Goal: Task Accomplishment & Management: Use online tool/utility

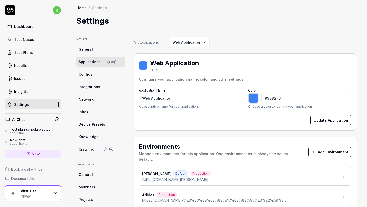
type input "*******"
click at [35, 192] on div "Virtusize" at bounding box center [36, 191] width 30 height 5
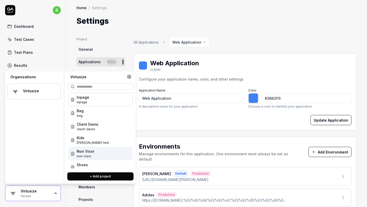
scroll to position [34, 0]
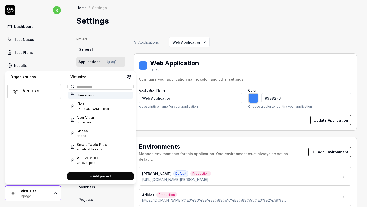
click at [128, 78] on icon at bounding box center [129, 76] width 5 height 5
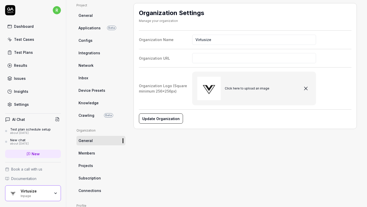
scroll to position [95, 0]
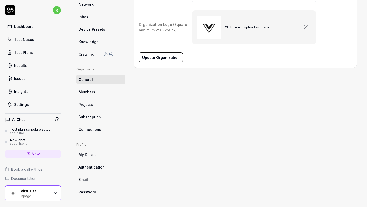
click at [89, 105] on span "Projects" at bounding box center [86, 104] width 15 height 5
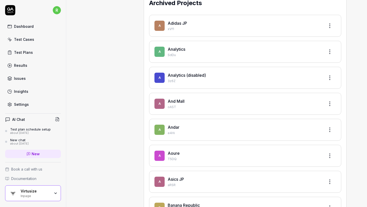
scroll to position [310, 0]
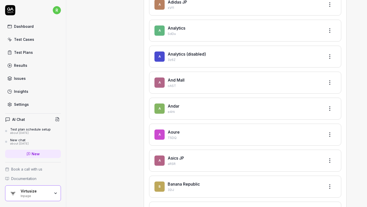
click at [330, 81] on html "r Dashboard Test Cases Test Plans Results Issues Insights Settings AI Chat Test…" at bounding box center [183, 103] width 367 height 207
click at [296, 106] on div "Restore" at bounding box center [311, 105] width 48 height 11
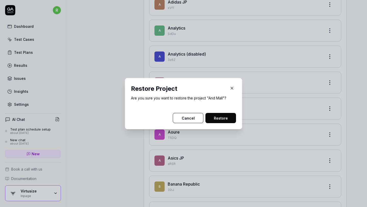
click at [224, 122] on button "Restore" at bounding box center [220, 118] width 31 height 10
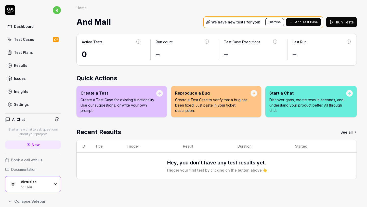
click at [95, 19] on span "And Mall" at bounding box center [93, 22] width 34 height 14
click at [28, 52] on div "Test Plans" at bounding box center [23, 52] width 19 height 5
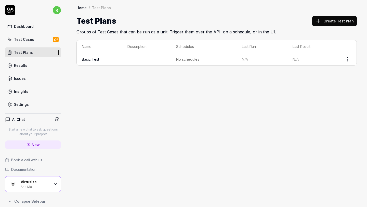
click at [52, 185] on div "Virtusize And Mall" at bounding box center [37, 184] width 33 height 9
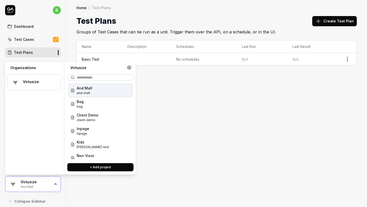
click at [102, 88] on div "And Mall and-mall" at bounding box center [100, 91] width 64 height 14
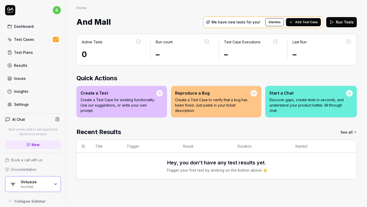
click at [31, 106] on link "Settings" at bounding box center [33, 104] width 56 height 10
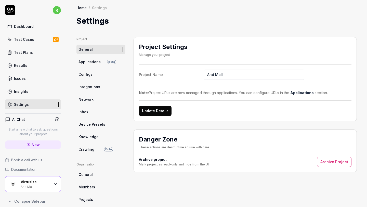
click at [219, 77] on input "And Mall" at bounding box center [254, 75] width 100 height 10
type input "Gifts"
click at [165, 109] on button "Update Details" at bounding box center [155, 111] width 33 height 10
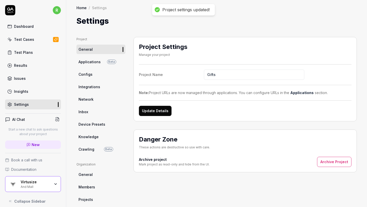
drag, startPoint x: 165, startPoint y: 109, endPoint x: 97, endPoint y: 63, distance: 81.7
click at [97, 63] on div "Project General Applications Beta Configs Integrations Network Inbox Device Pre…" at bounding box center [216, 164] width 280 height 255
click at [97, 63] on span "Applications" at bounding box center [90, 61] width 22 height 5
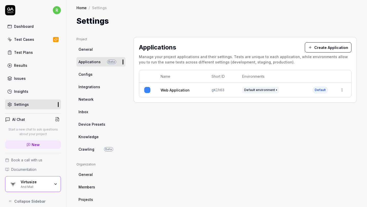
click at [344, 89] on html "r Dashboard Test Cases Test Plans Results Issues Insights Settings AI Chat Star…" at bounding box center [183, 103] width 367 height 207
click at [304, 124] on span "Edit" at bounding box center [301, 123] width 7 height 5
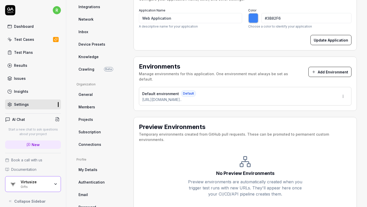
scroll to position [79, 0]
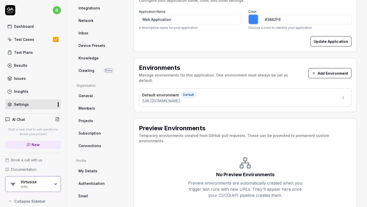
click at [343, 92] on html "r Dashboard Test Cases Test Plans Results Issues Insights Settings AI Chat Star…" at bounding box center [183, 103] width 367 height 207
click at [315, 112] on div "Edit" at bounding box center [325, 115] width 52 height 11
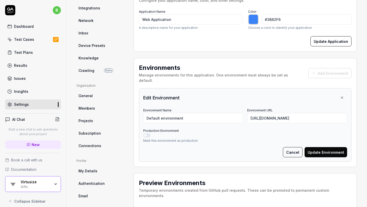
click at [148, 133] on button "Production Environment" at bounding box center [146, 135] width 7 height 4
click at [336, 147] on button "Update Environment" at bounding box center [326, 152] width 43 height 10
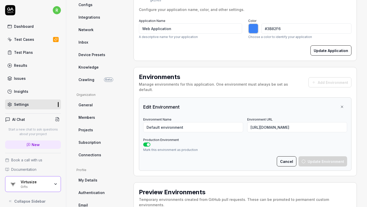
type input "*******"
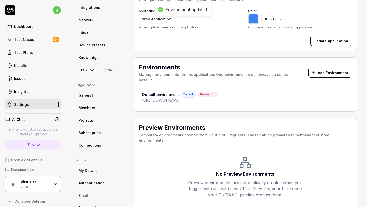
scroll to position [80, 0]
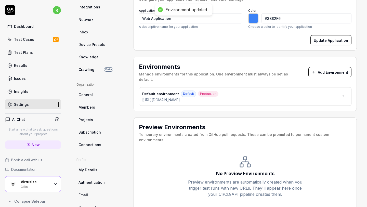
click at [321, 67] on button "Add Environment" at bounding box center [329, 72] width 43 height 10
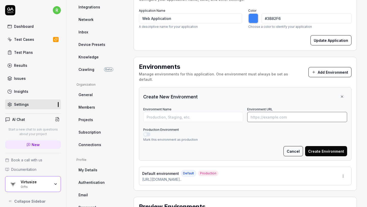
click at [269, 112] on input "Environment URL" at bounding box center [297, 117] width 100 height 10
paste input "[URL][DOMAIN_NAME]"
type input "[URL][DOMAIN_NAME]"
click at [219, 113] on input "Environment Name" at bounding box center [193, 117] width 100 height 10
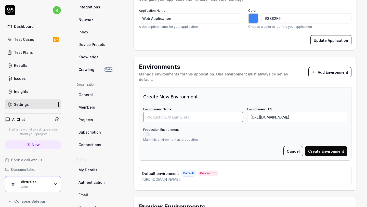
scroll to position [0, 0]
type input "Staging"
click at [314, 146] on button "Create Environment" at bounding box center [326, 151] width 42 height 10
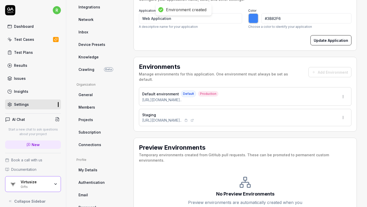
type input "*******"
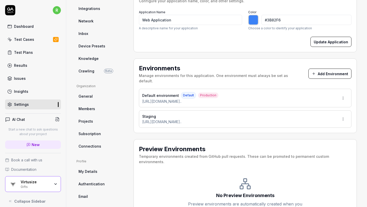
click at [342, 111] on html "r Dashboard Test Cases Test Plans Results Issues Insights Settings AI Chat Star…" at bounding box center [183, 103] width 367 height 207
click at [251, 134] on html "r Dashboard Test Cases Test Plans Results Issues Insights Settings AI Chat Star…" at bounding box center [183, 103] width 367 height 207
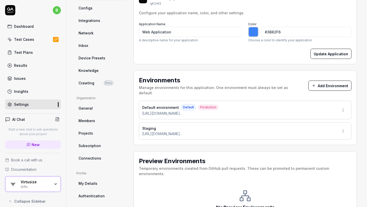
scroll to position [66, 0]
click at [100, 59] on span "Device Presets" at bounding box center [92, 58] width 27 height 5
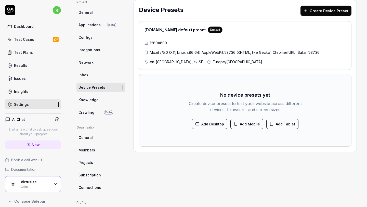
scroll to position [34, 0]
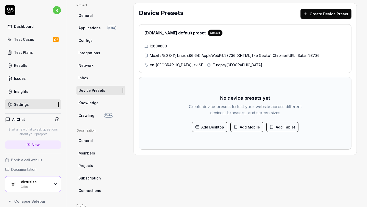
click at [239, 126] on button "Add Mobile" at bounding box center [246, 127] width 33 height 10
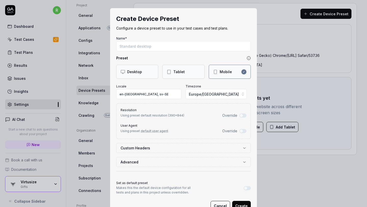
click at [184, 49] on input "Name*" at bounding box center [183, 46] width 135 height 10
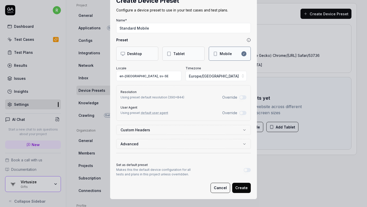
type input "Standard Mobile"
click at [240, 185] on button "Create" at bounding box center [241, 188] width 19 height 10
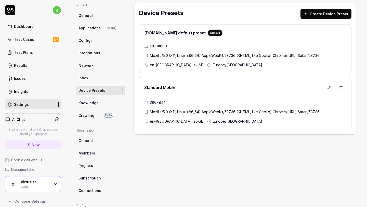
click at [21, 37] on div "Test Cases" at bounding box center [24, 39] width 20 height 5
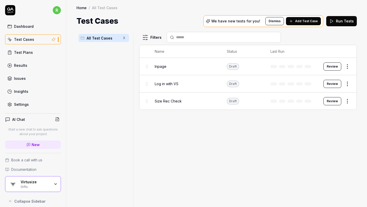
click at [348, 68] on body "r Dashboard Test Cases Test Plans Results Issues Insights Settings AI Chat Star…" at bounding box center [183, 103] width 367 height 207
click at [346, 65] on html "r Dashboard Test Cases Test Plans Results Issues Insights Settings AI Chat Star…" at bounding box center [183, 103] width 367 height 207
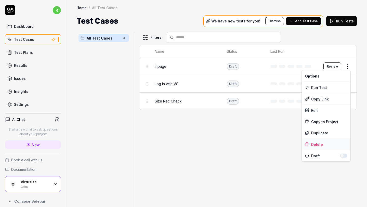
click at [320, 145] on div "Delete" at bounding box center [326, 144] width 48 height 11
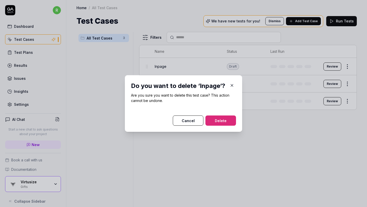
click at [228, 118] on button "Delete" at bounding box center [220, 120] width 31 height 10
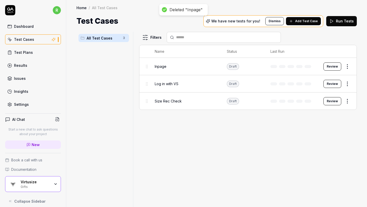
click at [349, 67] on html "Deleted "Inpage" r Dashboard Test Cases Test Plans Results Issues Insights Sett…" at bounding box center [183, 103] width 367 height 207
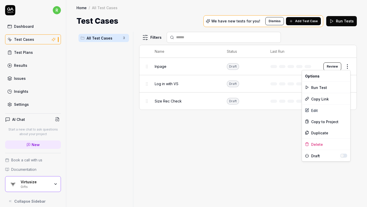
click at [319, 142] on div "Filters Name Status Last Run Inpage Draft Review Log in with VS Draft Review Si…" at bounding box center [248, 119] width 218 height 175
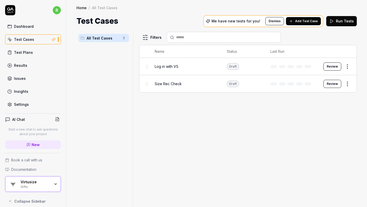
click at [345, 66] on html "r Dashboard Test Cases Test Plans Results Issues Insights Settings AI Chat Star…" at bounding box center [183, 103] width 367 height 207
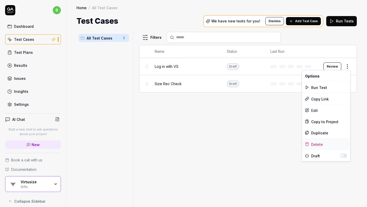
click at [318, 143] on div "Delete" at bounding box center [326, 144] width 48 height 11
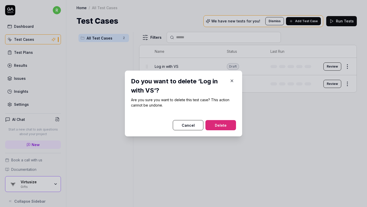
click at [225, 123] on button "Delete" at bounding box center [220, 125] width 31 height 10
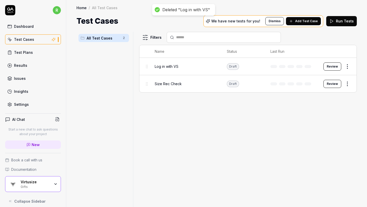
click at [346, 64] on html "Deleted "Log in with VS" r Dashboard Test Cases Test Plans Results Issues Insig…" at bounding box center [183, 103] width 367 height 207
click at [347, 66] on html "r Dashboard Test Cases Test Plans Results Issues Insights Settings AI Chat Star…" at bounding box center [183, 103] width 367 height 207
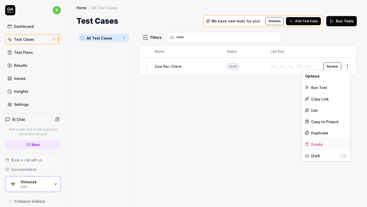
click at [315, 142] on div "Delete" at bounding box center [326, 144] width 48 height 11
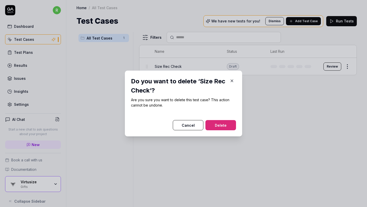
click at [222, 122] on button "Delete" at bounding box center [220, 125] width 31 height 10
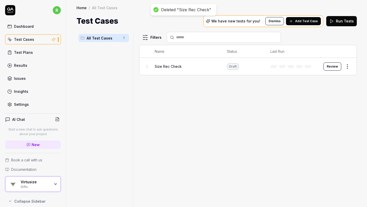
click at [306, 22] on span "Add Test Case" at bounding box center [306, 21] width 23 height 5
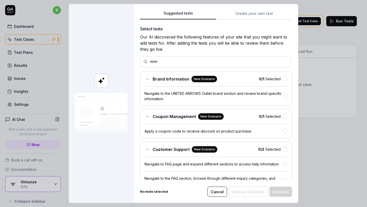
click at [257, 12] on button "Create your own test" at bounding box center [254, 14] width 76 height 9
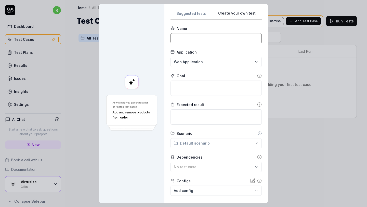
click at [223, 37] on input at bounding box center [216, 38] width 91 height 10
type input "B"
type input "Vs gift"
click at [209, 60] on div "**********" at bounding box center [183, 103] width 367 height 207
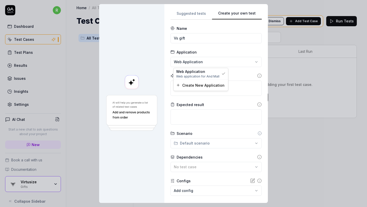
click at [231, 49] on div "**********" at bounding box center [183, 103] width 367 height 207
click at [205, 88] on textarea at bounding box center [216, 88] width 91 height 15
click at [186, 88] on textarea at bounding box center [216, 88] width 91 height 15
type textarea "*"
type textarea "C"
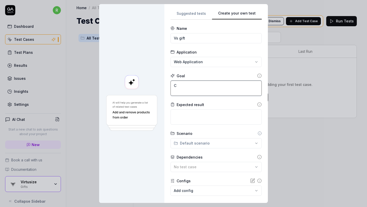
type textarea "*"
type textarea "Cl"
type textarea "*"
type textarea "Clo"
type textarea "*"
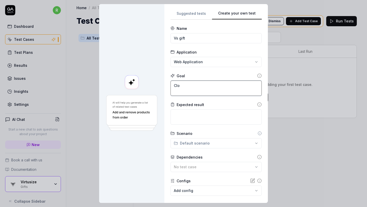
type textarea "Clos"
type textarea "*"
type textarea "Close"
type textarea "*"
type textarea "Close"
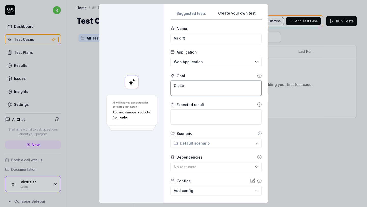
type textarea "*"
type textarea "Close a"
type textarea "*"
type textarea "Close an"
type textarea "*"
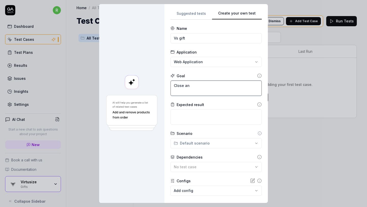
type textarea "Close any"
type textarea "*"
type textarea "Close any"
type textarea "*"
type textarea "Close any p"
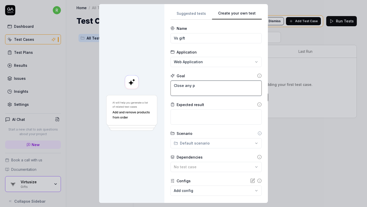
type textarea "*"
type textarea "Close any po"
type textarea "*"
type textarea "Close any pop"
type textarea "*"
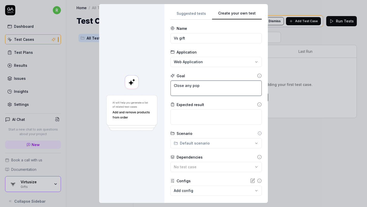
type textarea "Close any pop"
type textarea "*"
type textarea "Close any pop u"
type textarea "*"
type textarea "Close any pop up"
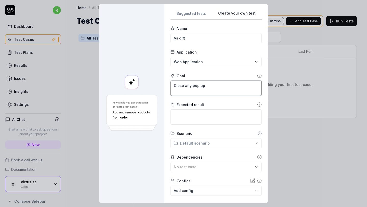
type textarea "*"
type textarea "Close any pop up"
type textarea "*"
type textarea "Close any pop up a"
type textarea "*"
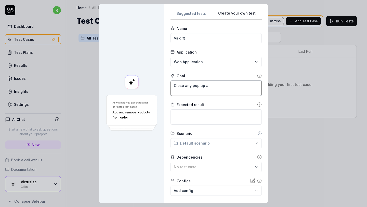
type textarea "Close any pop up an"
type textarea "*"
type textarea "Close any pop up and"
type textarea "*"
type textarea "Close any pop up and"
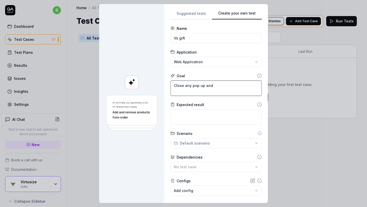
type textarea "*"
type textarea "Close any pop up and o"
type textarea "*"
type textarea "Close any pop up and ov"
type textarea "*"
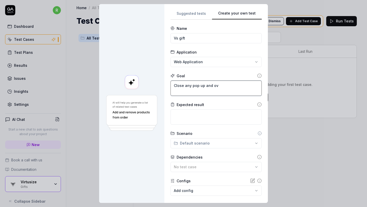
type textarea "Close any pop up and ove"
type textarea "*"
type textarea "Close any pop up and over"
type textarea "*"
type textarea "Close any pop up and overl"
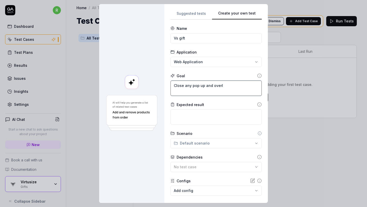
type textarea "*"
type textarea "Close any pop up and [PERSON_NAME]"
type textarea "*"
type textarea "Close any pop up and overlay"
type textarea "*"
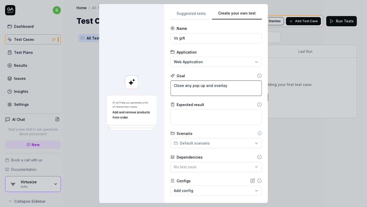
type textarea "Close any pop up and overlay"
type textarea "*"
type textarea "Close any pop up and overlay e"
type textarea "*"
type textarea "Close any pop up and overlay el"
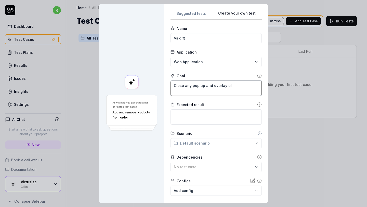
type textarea "*"
type textarea "Close any pop up and overlay ele"
type textarea "*"
type textarea "Close any pop up and overlay elem"
type textarea "*"
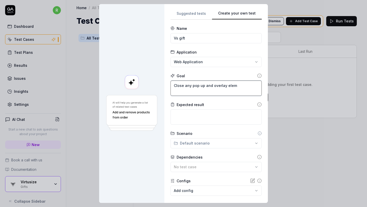
type textarea "Close any pop up and overlay eleme"
type textarea "*"
type textarea "Close any pop up and overlay elemen"
type textarea "*"
type textarea "Close any pop up and overlay element"
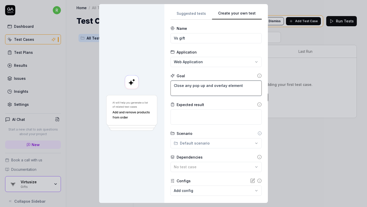
type textarea "*"
type textarea "Close any pop up and overlay elements"
type textarea "*"
type textarea "Close any pop up and overlay elements"
type textarea "*"
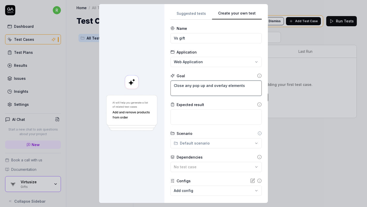
type textarea "Close any pop up and overlay elements f"
type textarea "*"
type textarea "Close any pop up and overlay elements fi"
type textarea "*"
type textarea "Close any pop up and overlay elements fir"
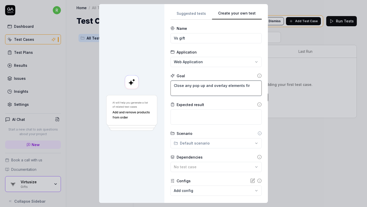
type textarea "*"
type textarea "Close any pop up and overlay elements firs"
type textarea "*"
type textarea "Close any pop up and overlay elements first"
type textarea "*"
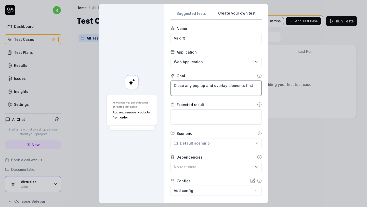
type textarea "Close any pop up and overlay elements first."
type textarea "*"
type textarea "Close any pop up and overlay elements first."
type textarea "*"
type textarea "Close any pop up and overlay elements first. F"
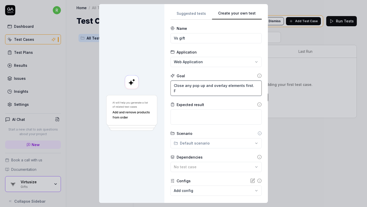
type textarea "*"
type textarea "Close any pop up and overlay elements first. Fi"
type textarea "*"
type textarea "Close any pop up and overlay elements first. F"
type textarea "*"
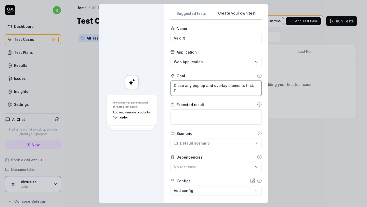
type textarea "Close any pop up and overlay elements first."
type textarea "*"
type textarea "Close any pop up and overlay elements first. L"
type textarea "*"
type textarea "Close any pop up and overlay elements first. Lo"
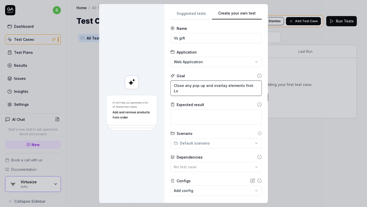
type textarea "*"
type textarea "Close any pop up and overlay elements first. Loo"
type textarea "*"
type textarea "Close any pop up and overlay elements first. Look"
type textarea "*"
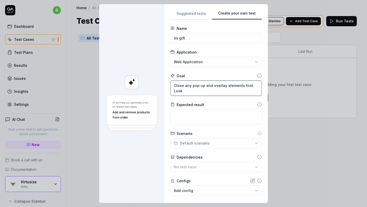
type textarea "Close any pop up and overlay elements first. Look"
type textarea "*"
type textarea "Close any pop up and overlay elements first. Look f"
type textarea "*"
type textarea "Close any pop up and overlay elements first. Look fo"
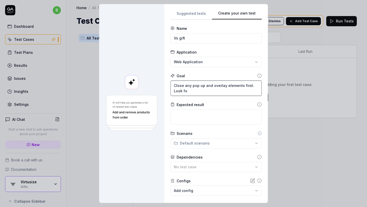
type textarea "*"
type textarea "Close any pop up and overlay elements first. Look for"
type textarea "*"
paste textarea "贈り物ですか?"
type textarea "Close any pop up and overlay elements first. Look for 贈り物ですか?"
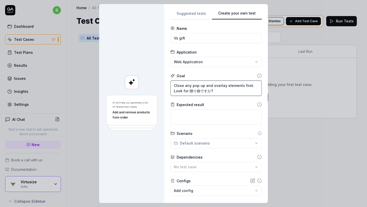
type textarea "*"
type textarea "Close any pop up and overlay elements first. Look for 贈り物ですか?"
type textarea "*"
type textarea "Close any pop up and overlay elements first. Look for 贈り物ですか? b"
type textarea "*"
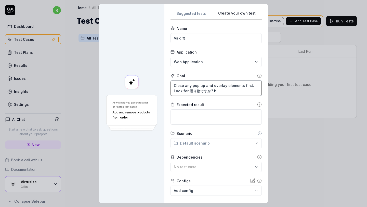
type textarea "Close any pop up and overlay elements first. Look for 贈り物ですか? bu"
type textarea "*"
type textarea "Close any pop up and overlay elements first. Look for 贈り物ですか? but"
type textarea "*"
type textarea "Close any pop up and overlay elements first. Look for 贈り物ですか? butt"
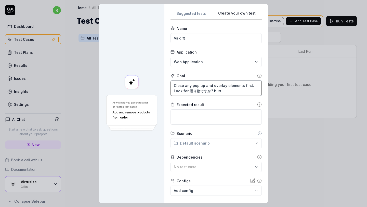
type textarea "*"
type textarea "Close any pop up and overlay elements first. Look for 贈り物ですか? butto"
type textarea "*"
type textarea "Close any pop up and overlay elements first. Look for 贈り物ですか? button"
type textarea "*"
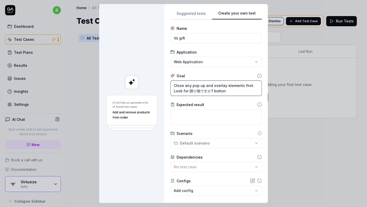
type textarea "Close any pop up and overlay elements first. Look for 贈り物ですか? button"
type textarea "*"
type textarea "Close any pop up and overlay elements first. Look for 贈り物ですか? button a"
type textarea "*"
type textarea "Close any pop up and overlay elements first. Look for 贈り物ですか? button an"
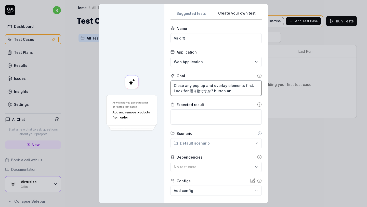
type textarea "*"
type textarea "Close any pop up and overlay elements first. Look for 贈り物ですか? button and"
type textarea "*"
type textarea "Close any pop up and overlay elements first. Look for 贈り物ですか? button and cl"
type textarea "*"
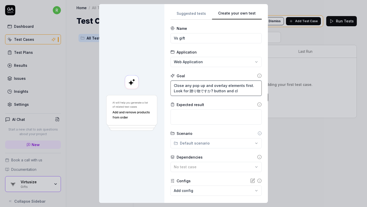
type textarea "Close any pop up and overlay elements first. Look for 贈り物ですか? button and cli"
type textarea "*"
type textarea "Close any pop up and overlay elements first. Look for 贈り物ですか? button and clic"
type textarea "*"
type textarea "Close any pop up and overlay elements first. Look for 贈り物ですか? button and click"
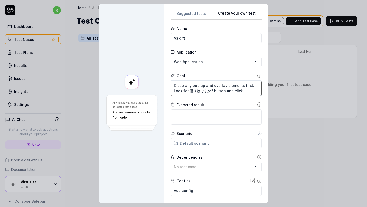
type textarea "*"
type textarea "Close any pop up and overlay elements first. Look for 贈り物ですか? button and click."
type textarea "*"
type textarea "Close any pop up and overlay elements first. Look for 贈り物ですか? button and click."
type textarea "*"
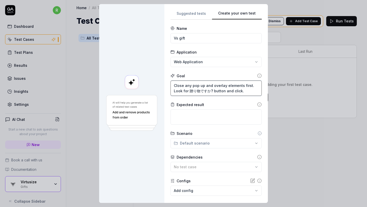
type textarea "Close any pop up and overlay elements first. Look for 贈り物ですか? button and click.…"
type textarea "*"
type textarea "Close any pop up and overlay elements first. Look for 贈り物ですか? button and click.…"
type textarea "*"
type textarea "Close any pop up and overlay elements first. Look for 贈り物ですか? button and click.…"
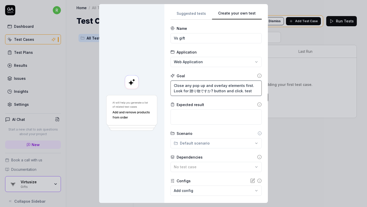
type textarea "*"
type textarea "Close any pop up and overlay elements first. Look for 贈り物ですか? button and click.…"
type textarea "*"
type textarea "Close any pop up and overlay elements first. Look for 贈り物ですか? button and click.…"
type textarea "*"
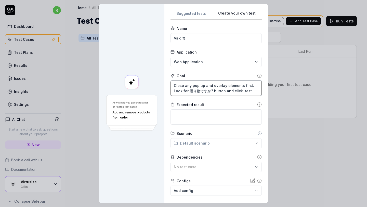
type textarea "Close any pop up and overlay elements first. Look for 贈り物ですか? button and click.…"
type textarea "*"
type textarea "Close any pop up and overlay elements first. Look for 贈り物ですか? button and click.…"
type textarea "*"
type textarea "Close any pop up and overlay elements first. Look for 贈り物ですか? button and click.…"
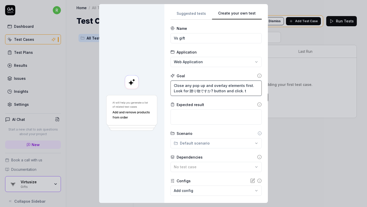
type textarea "*"
type textarea "Close any pop up and overlay elements first. Look for 贈り物ですか? button and click."
type textarea "*"
type textarea "Close any pop up and overlay elements first. Look for 贈り物ですか? button and click.…"
type textarea "*"
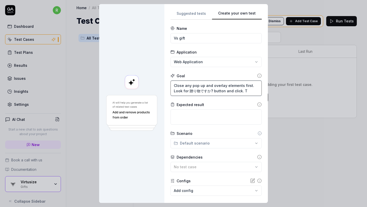
type textarea "Close any pop up and overlay elements first. Look for 贈り物ですか? button and click.…"
type textarea "*"
type textarea "Close any pop up and overlay elements first. Look for 贈り物ですか? button and click.…"
type textarea "*"
type textarea "Close any pop up and overlay elements first. Look for 贈り物ですか? button and click.…"
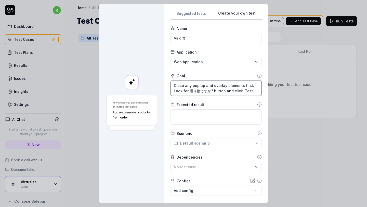
type textarea "*"
type textarea "Close any pop up and overlay elements first. Look for 贈り物ですか? button and click.…"
type textarea "*"
type textarea "Close any pop up and overlay elements first. Look for 贈り物ですか? button and click.…"
type textarea "*"
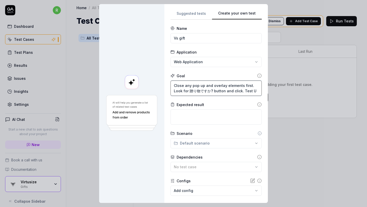
type textarea "Close any pop up and overlay elements first. Look for 贈り物ですか? button and click.…"
type textarea "*"
type textarea "Close any pop up and overlay elements first. Look for 贈り物ですか? button and click.…"
type textarea "*"
type textarea "Close any pop up and overlay elements first. Look for 贈り物ですか? button and click.…"
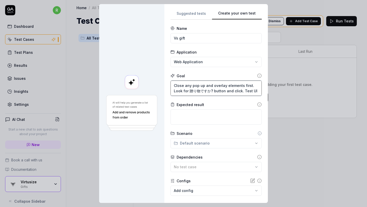
type textarea "*"
type textarea "Close any pop up and overlay elements first. Look for 贈り物ですか? button and click.…"
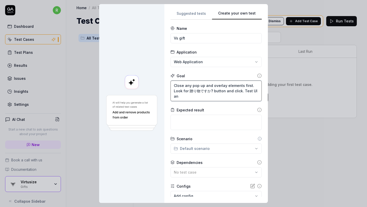
type textarea "*"
type textarea "Close any pop up and overlay elements first. Look for 贈り物ですか? button and click.…"
type textarea "*"
type textarea "Close any pop up and overlay elements first. Look for 贈り物ですか? button and click.…"
type textarea "*"
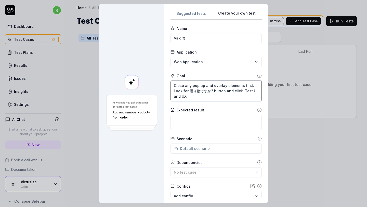
scroll to position [33, 0]
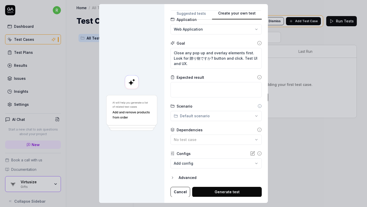
click at [218, 189] on button "Generate test" at bounding box center [227, 192] width 70 height 10
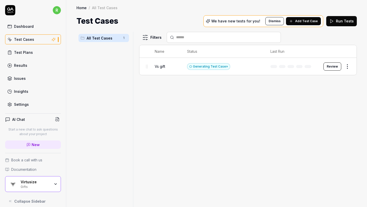
click at [40, 51] on link "Test Plans" at bounding box center [33, 52] width 56 height 10
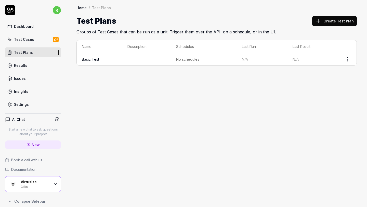
click at [349, 59] on html "r Dashboard Test Cases Test Plans Results Issues Insights Settings AI Chat Star…" at bounding box center [183, 103] width 367 height 207
click at [315, 104] on div "Edit" at bounding box center [326, 102] width 48 height 11
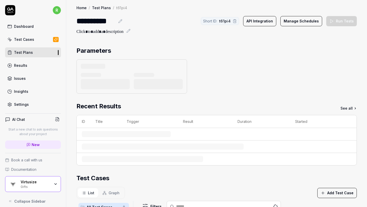
scroll to position [1, 0]
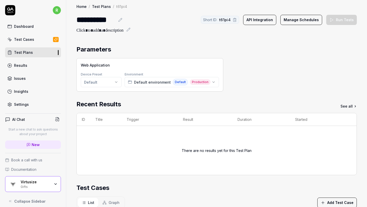
click at [119, 20] on icon at bounding box center [120, 20] width 4 height 4
click at [107, 20] on div "**********" at bounding box center [95, 19] width 39 height 11
click at [101, 84] on html "r Dashboard Test Cases Test Plans Results Issues Insights Settings AI Chat Star…" at bounding box center [183, 103] width 367 height 207
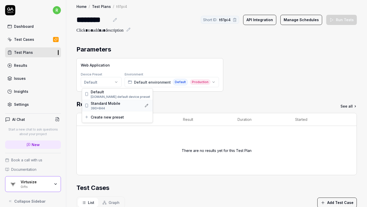
click at [107, 107] on span "390×844" at bounding box center [115, 108] width 49 height 5
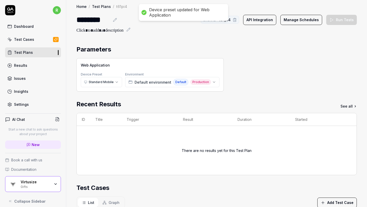
click at [114, 20] on icon at bounding box center [115, 20] width 4 height 4
click at [101, 20] on div "********" at bounding box center [92, 19] width 33 height 11
click at [186, 48] on div "Parameters" at bounding box center [216, 49] width 280 height 9
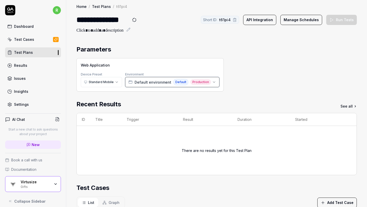
click at [187, 81] on div "Default environment Default Production" at bounding box center [169, 82] width 83 height 7
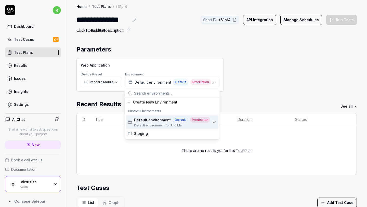
click at [164, 123] on span "Default environment for And Mall" at bounding box center [172, 125] width 76 height 5
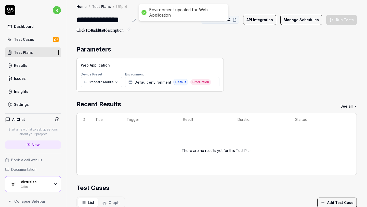
click at [249, 83] on div "Web Application Device Preset Standard Mobile Environment Default environment D…" at bounding box center [216, 74] width 280 height 33
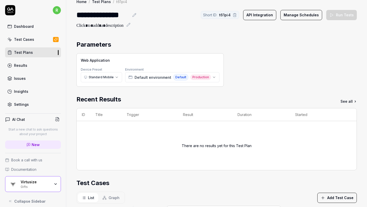
scroll to position [9, 0]
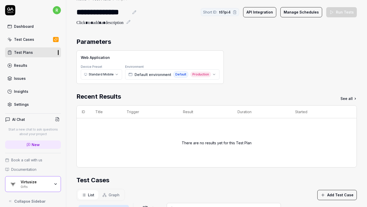
click at [330, 195] on button "Add Test Case" at bounding box center [337, 195] width 40 height 10
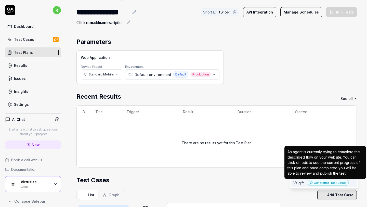
click at [346, 184] on div "Generating Test Case »" at bounding box center [328, 183] width 41 height 6
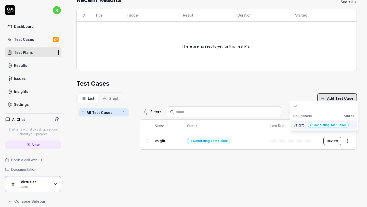
scroll to position [105, 0]
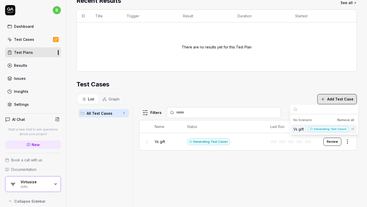
click at [281, 90] on section "Test Cases List Graph Add Test Case All Test Cases 1 Filters Name Status Last R…" at bounding box center [216, 157] width 280 height 155
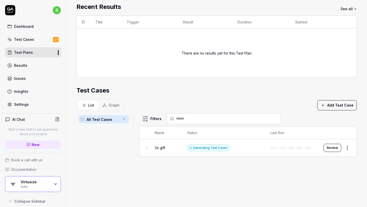
scroll to position [112, 0]
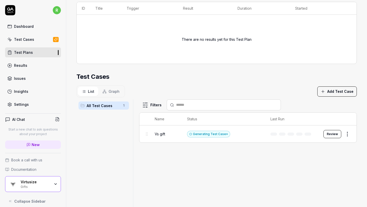
click at [40, 52] on link "Test Plans" at bounding box center [33, 52] width 56 height 10
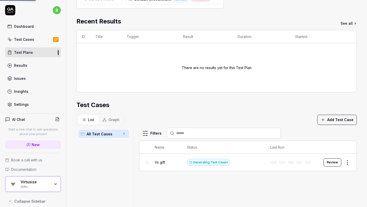
scroll to position [0, 0]
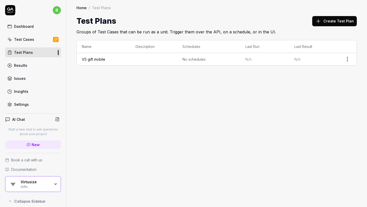
click at [325, 20] on button "Create Test Plan" at bounding box center [334, 21] width 45 height 10
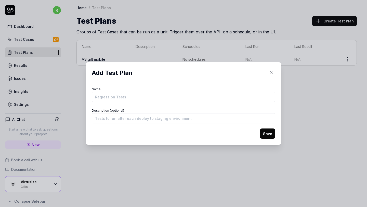
click at [153, 97] on input "Name" at bounding box center [184, 97] width 184 height 10
click at [265, 133] on button "Save" at bounding box center [267, 133] width 15 height 10
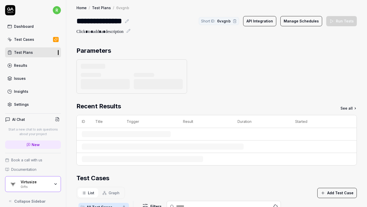
scroll to position [1, 0]
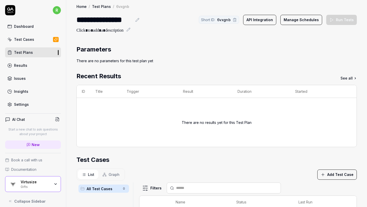
click at [339, 173] on button "Add Test Case" at bounding box center [337, 175] width 40 height 10
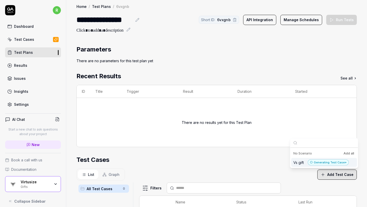
click at [301, 163] on div "Vs gift Generating Test Case »" at bounding box center [321, 163] width 56 height 6
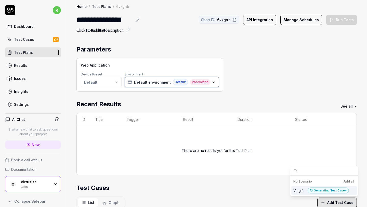
click at [170, 84] on div "Default environment Default Production" at bounding box center [169, 82] width 83 height 7
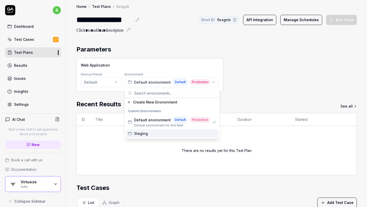
click at [152, 134] on div "Staging" at bounding box center [172, 133] width 93 height 8
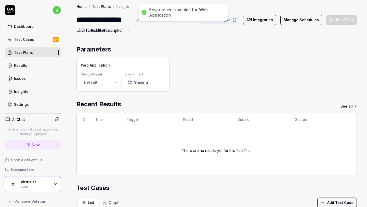
click at [105, 82] on html "**********" at bounding box center [183, 103] width 367 height 207
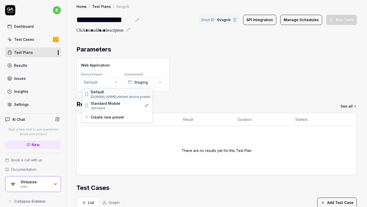
click at [107, 97] on span "[DOMAIN_NAME] default device preset" at bounding box center [120, 97] width 59 height 5
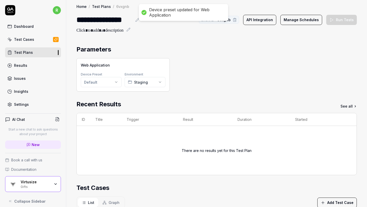
click at [218, 73] on div "Web Application Device Preset Default Environment Staging" at bounding box center [216, 74] width 280 height 33
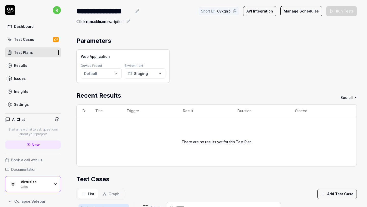
scroll to position [0, 0]
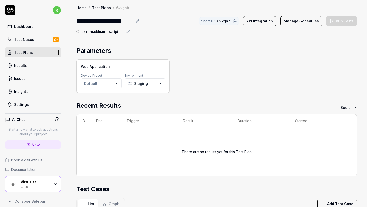
click at [307, 41] on div "**********" at bounding box center [216, 175] width 301 height 350
click at [105, 81] on html "**********" at bounding box center [183, 103] width 367 height 207
click at [116, 96] on span "[DOMAIN_NAME] default device preset" at bounding box center [120, 98] width 59 height 5
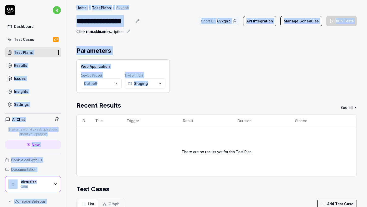
drag, startPoint x: 218, startPoint y: 83, endPoint x: 40, endPoint y: 38, distance: 183.9
click at [40, 38] on div "**********" at bounding box center [183, 103] width 367 height 207
click at [44, 30] on link "Dashboard" at bounding box center [33, 26] width 56 height 10
click at [39, 41] on link "Test Cases" at bounding box center [33, 39] width 56 height 10
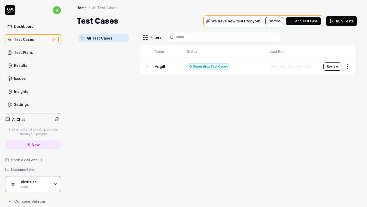
click at [41, 27] on link "Dashboard" at bounding box center [33, 26] width 56 height 10
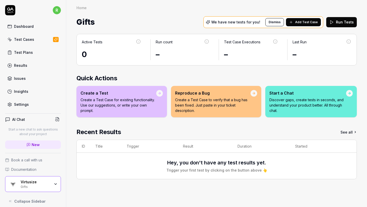
click at [44, 187] on div "Gifts" at bounding box center [36, 186] width 30 height 4
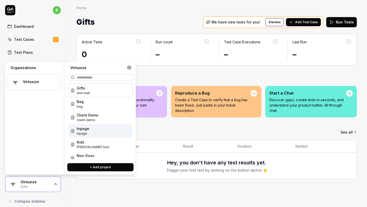
click at [94, 132] on div "Inpage inpage" at bounding box center [100, 131] width 64 height 14
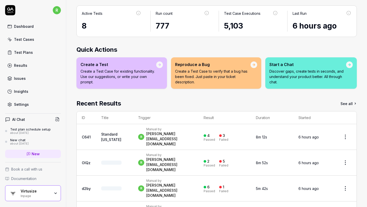
scroll to position [38, 0]
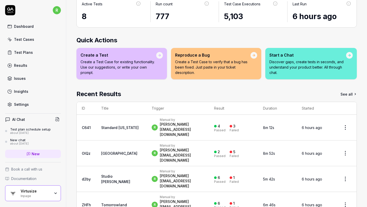
click at [41, 53] on link "Test Plans" at bounding box center [33, 52] width 56 height 10
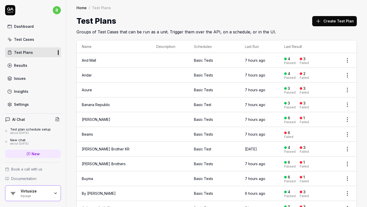
click at [344, 58] on html "r Dashboard Test Cases Test Plans Results Issues Insights Settings AI Chat Test…" at bounding box center [183, 103] width 367 height 207
click at [311, 41] on html "r Dashboard Test Cases Test Plans Results Issues Insights Settings AI Chat Test…" at bounding box center [183, 103] width 367 height 207
click at [42, 40] on link "Test Cases" at bounding box center [33, 39] width 56 height 10
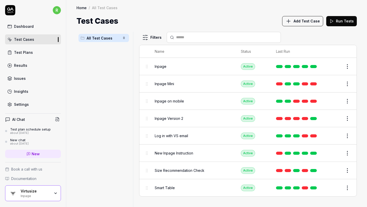
click at [36, 68] on link "Results" at bounding box center [33, 65] width 56 height 10
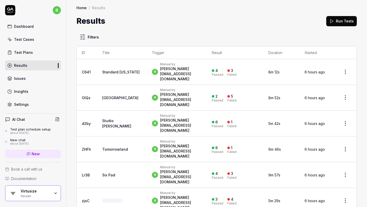
click at [343, 67] on html "r Dashboard Test Cases Test Plans Results Issues Insights Settings AI Chat Test…" at bounding box center [183, 103] width 367 height 207
click at [333, 92] on div "Rerun tests" at bounding box center [331, 90] width 44 height 11
click at [345, 85] on html "r Dashboard Test Cases Test Plans Results Issues Insights Settings AI Chat Test…" at bounding box center [183, 103] width 367 height 207
click at [335, 109] on div "Rerun tests" at bounding box center [331, 107] width 44 height 11
click at [344, 101] on html "r Dashboard Test Cases Test Plans Results Issues Insights Settings AI Chat Test…" at bounding box center [183, 103] width 367 height 207
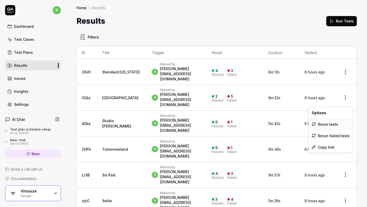
click at [334, 125] on div "Rerun tests" at bounding box center [331, 124] width 44 height 11
click at [345, 120] on html "r Dashboard Test Cases Test Plans Results Issues Insights Settings AI Chat Test…" at bounding box center [183, 103] width 367 height 207
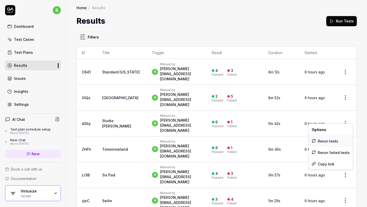
click at [328, 141] on div "Rerun tests" at bounding box center [331, 140] width 44 height 11
click at [343, 135] on html "r Dashboard Test Cases Test Plans Results Issues Insights Settings AI Chat Test…" at bounding box center [183, 103] width 367 height 207
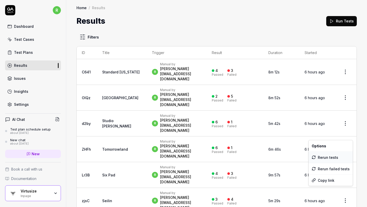
click at [336, 155] on div "Rerun tests" at bounding box center [331, 157] width 44 height 11
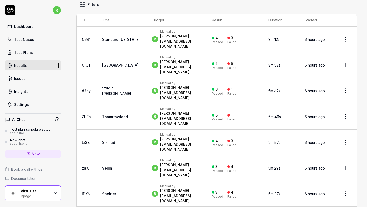
scroll to position [43, 0]
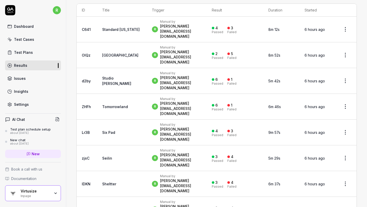
click at [346, 110] on html "r Dashboard Test Cases Test Plans Results Issues Insights Settings AI Chat Test…" at bounding box center [183, 103] width 367 height 207
click at [330, 132] on div "Rerun tests" at bounding box center [331, 131] width 44 height 11
click at [343, 126] on html "r Dashboard Test Cases Test Plans Results Issues Insights Settings AI Chat Test…" at bounding box center [183, 103] width 367 height 207
click at [325, 147] on div "Rerun tests" at bounding box center [331, 147] width 44 height 11
click at [345, 142] on html "r Dashboard Test Cases Test Plans Results Issues Insights Settings AI Chat Test…" at bounding box center [183, 103] width 367 height 207
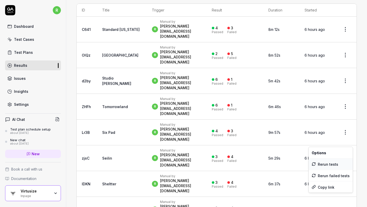
click at [330, 163] on div "Rerun tests" at bounding box center [331, 164] width 44 height 11
click at [344, 159] on html "r Dashboard Test Cases Test Plans Results Issues Insights Settings AI Chat Test…" at bounding box center [183, 103] width 367 height 207
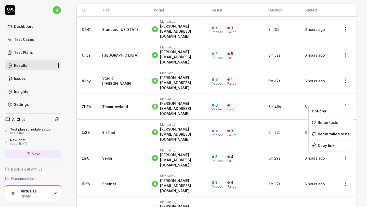
click at [221, 164] on html "r Dashboard Test Cases Test Plans Results Issues Insights Settings AI Chat Test…" at bounding box center [183, 103] width 367 height 207
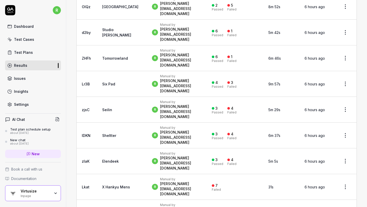
scroll to position [93, 0]
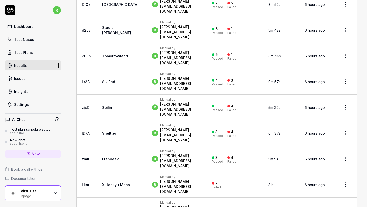
click at [345, 123] on html "r Dashboard Test Cases Test Plans Results Issues Insights Settings AI Chat Test…" at bounding box center [183, 103] width 367 height 207
click at [329, 145] on div "Rerun tests" at bounding box center [331, 146] width 44 height 11
click at [346, 139] on html "r Dashboard Test Cases Test Plans Results Issues Insights Settings AI Chat Test…" at bounding box center [183, 103] width 367 height 207
click at [332, 164] on div "Rerun tests" at bounding box center [331, 162] width 44 height 11
click at [344, 158] on html "r Dashboard Test Cases Test Plans Results Issues Insights Settings AI Chat Test…" at bounding box center [183, 103] width 367 height 207
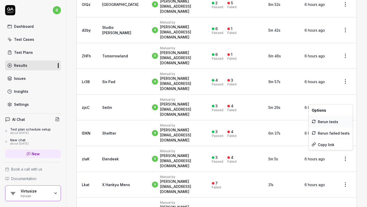
click at [330, 121] on div "Rerun tests" at bounding box center [331, 121] width 44 height 11
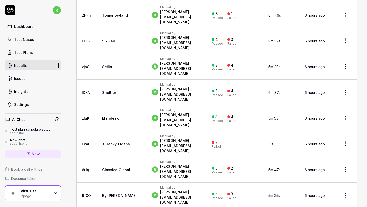
scroll to position [140, 0]
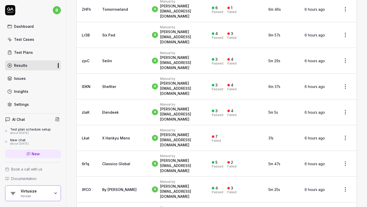
click at [348, 126] on html "r Dashboard Test Cases Test Plans Results Issues Insights Settings AI Chat Test…" at bounding box center [183, 103] width 367 height 207
click at [335, 149] on div "Rerun tests" at bounding box center [331, 149] width 44 height 11
click at [346, 143] on html "r Dashboard Test Cases Test Plans Results Issues Insights Settings AI Chat Test…" at bounding box center [183, 103] width 367 height 207
click at [328, 170] on div "Rerun tests" at bounding box center [331, 165] width 44 height 11
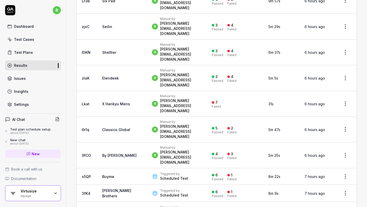
scroll to position [186, 0]
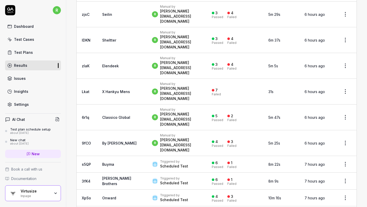
click at [345, 129] on html "r Dashboard Test Cases Test Plans Results Issues Insights Settings AI Chat Test…" at bounding box center [183, 103] width 367 height 207
click at [335, 152] on div "Rerun tests" at bounding box center [331, 152] width 44 height 11
click at [345, 146] on html "r Dashboard Test Cases Test Plans Results Issues Insights Settings AI Chat Test…" at bounding box center [183, 103] width 367 height 207
click at [331, 170] on div "Rerun tests" at bounding box center [331, 168] width 44 height 11
click at [346, 162] on html "r Dashboard Test Cases Test Plans Results Issues Insights Settings AI Chat Test…" at bounding box center [183, 103] width 367 height 207
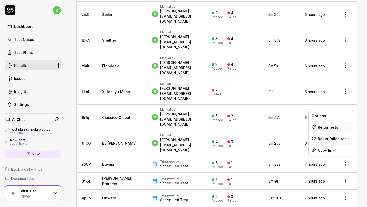
click at [333, 125] on div "Rerun tests" at bounding box center [331, 127] width 44 height 11
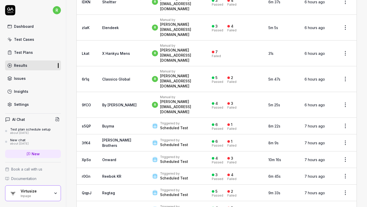
scroll to position [225, 0]
click at [345, 140] on html "r Dashboard Test Cases Test Plans Results Issues Insights Settings AI Chat Test…" at bounding box center [183, 103] width 367 height 207
click at [332, 163] on div "Rerun tests" at bounding box center [331, 163] width 44 height 11
click at [346, 174] on html "r Dashboard Test Cases Test Plans Results Issues Insights Settings AI Chat Test…" at bounding box center [183, 103] width 367 height 207
click at [335, 136] on div "Rerun tests" at bounding box center [331, 137] width 44 height 11
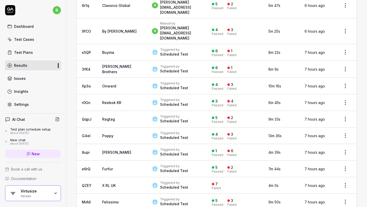
scroll to position [309, 0]
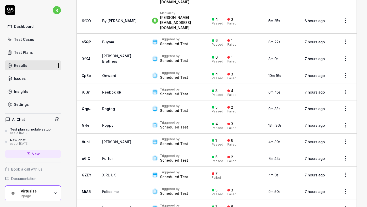
click at [344, 105] on html "r Dashboard Test Cases Test Plans Results Issues Insights Settings AI Chat Test…" at bounding box center [183, 103] width 367 height 207
click at [334, 129] on div "Rerun tests" at bounding box center [331, 128] width 44 height 11
click at [345, 121] on html "r Dashboard Test Cases Test Plans Results Issues Insights Settings AI Chat Test…" at bounding box center [183, 103] width 367 height 207
click at [333, 148] on div "Rerun tests" at bounding box center [331, 144] width 44 height 11
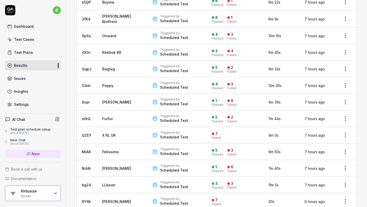
scroll to position [354, 0]
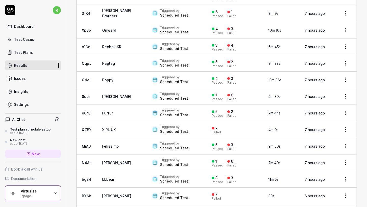
click at [346, 125] on html "r Dashboard Test Cases Test Plans Results Issues Insights Settings AI Chat Test…" at bounding box center [183, 103] width 367 height 207
click at [333, 147] on div "Rerun tests" at bounding box center [331, 149] width 44 height 11
click at [342, 140] on html "r Dashboard Test Cases Test Plans Results Issues Insights Settings AI Chat Test…" at bounding box center [183, 103] width 367 height 207
click at [325, 163] on div "Rerun tests" at bounding box center [331, 165] width 44 height 11
click at [343, 158] on html "r Dashboard Test Cases Test Plans Results Issues Insights Settings AI Chat Test…" at bounding box center [183, 103] width 367 height 207
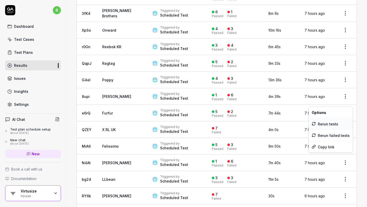
click at [332, 122] on div "Rerun tests" at bounding box center [331, 123] width 44 height 11
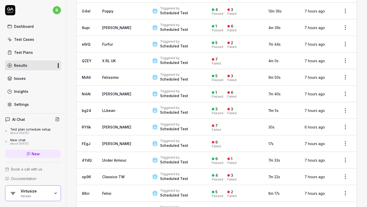
scroll to position [432, 0]
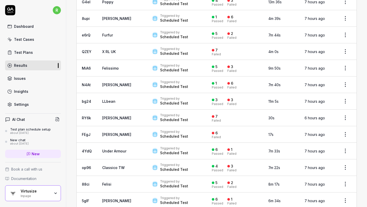
click at [344, 97] on html "r Dashboard Test Cases Test Plans Results Issues Insights Settings AI Chat Test…" at bounding box center [183, 103] width 367 height 207
click at [336, 120] on div "Rerun tests" at bounding box center [331, 120] width 44 height 11
click at [344, 111] on html "r Dashboard Test Cases Test Plans Results Issues Insights Settings AI Chat Test…" at bounding box center [183, 103] width 367 height 207
click at [327, 137] on div "Rerun tests" at bounding box center [331, 136] width 44 height 11
click at [343, 131] on html "r Dashboard Test Cases Test Plans Results Issues Insights Settings AI Chat Test…" at bounding box center [183, 103] width 367 height 207
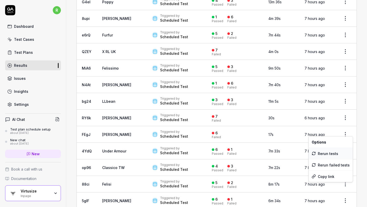
click at [330, 154] on div "Rerun tests" at bounding box center [331, 153] width 44 height 11
click at [344, 146] on html "r Dashboard Test Cases Test Plans Results Issues Insights Settings AI Chat Test…" at bounding box center [183, 103] width 367 height 207
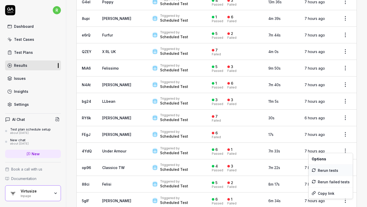
click at [324, 171] on div "Rerun tests" at bounding box center [331, 170] width 44 height 11
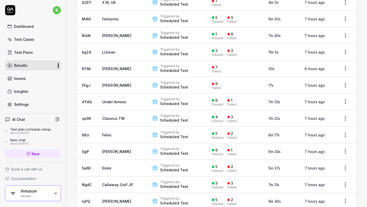
scroll to position [488, 0]
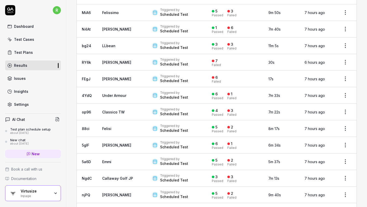
click at [345, 107] on html "r Dashboard Test Cases Test Plans Results Issues Insights Settings AI Chat Test…" at bounding box center [183, 103] width 367 height 207
click at [338, 131] on div "Rerun tests" at bounding box center [331, 130] width 44 height 11
click at [345, 125] on html "r Dashboard Test Cases Test Plans Results Issues Insights Settings AI Chat Test…" at bounding box center [183, 103] width 367 height 207
click at [335, 148] on div "Rerun tests" at bounding box center [331, 147] width 44 height 11
click at [344, 140] on html "r Dashboard Test Cases Test Plans Results Issues Insights Settings AI Chat Test…" at bounding box center [183, 103] width 367 height 207
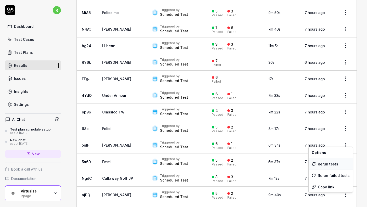
click at [335, 160] on div "Rerun tests" at bounding box center [331, 163] width 44 height 11
click at [343, 159] on html "r Dashboard Test Cases Test Plans Results Issues Insights Settings AI Chat Test…" at bounding box center [183, 103] width 367 height 207
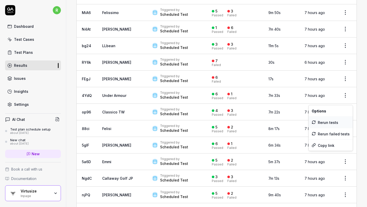
click at [337, 124] on div "Rerun tests" at bounding box center [331, 122] width 44 height 11
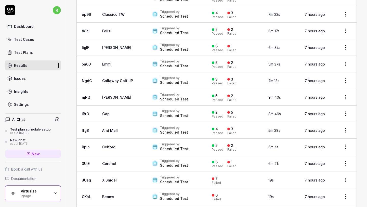
scroll to position [589, 0]
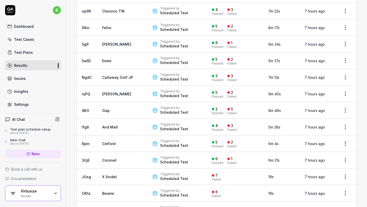
click at [348, 88] on html "r Dashboard Test Cases Test Plans Results Issues Insights Settings AI Chat Test…" at bounding box center [183, 103] width 367 height 207
click at [331, 114] on div "Rerun tests" at bounding box center [331, 112] width 44 height 11
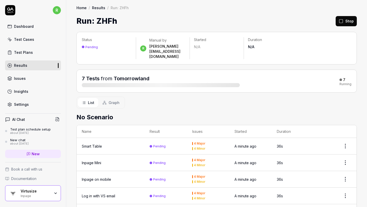
click at [39, 53] on link "Test Plans" at bounding box center [33, 52] width 56 height 10
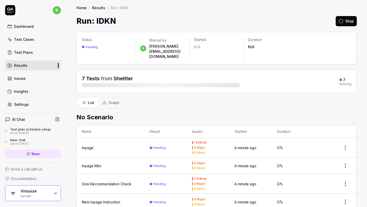
click at [39, 52] on link "Test Plans" at bounding box center [33, 52] width 56 height 10
